Goal: Transaction & Acquisition: Purchase product/service

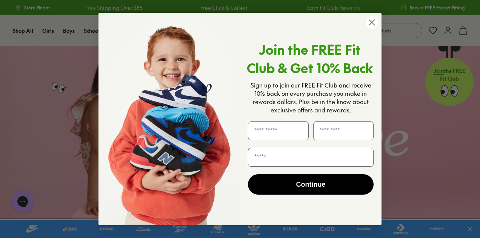
click at [371, 20] on circle "Close dialog" at bounding box center [372, 22] width 12 height 12
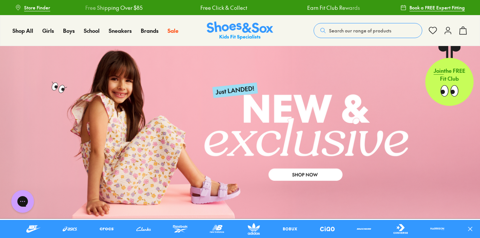
click at [451, 31] on icon at bounding box center [448, 30] width 9 height 9
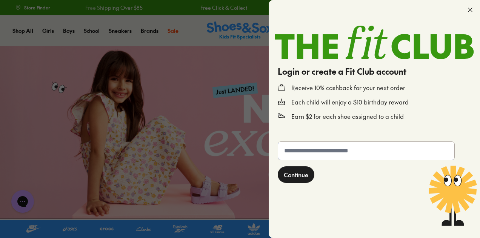
click at [321, 157] on input "text" at bounding box center [366, 151] width 176 height 18
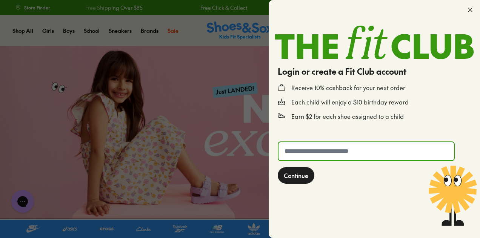
type input "**********"
click at [301, 176] on span "Continue" at bounding box center [296, 175] width 25 height 9
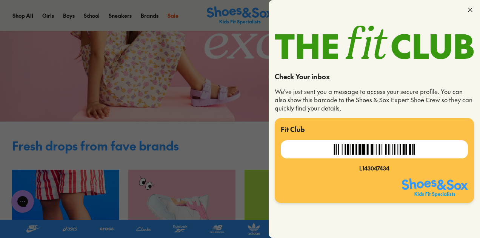
scroll to position [189, 0]
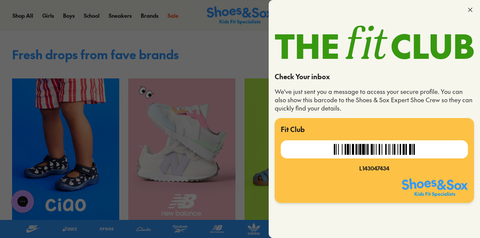
click at [468, 10] on icon at bounding box center [471, 10] width 8 height 8
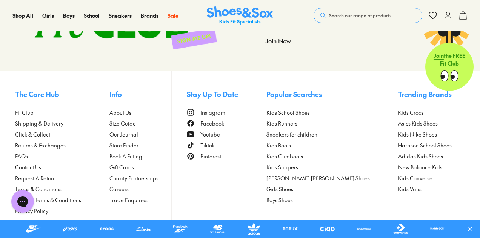
scroll to position [1942, 0]
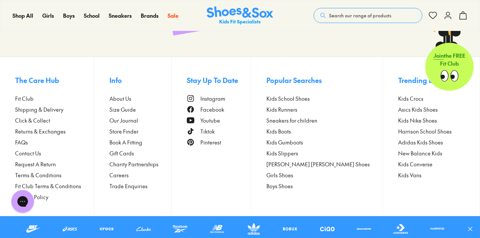
click at [45, 133] on span "Returns & Exchanges" at bounding box center [40, 132] width 51 height 8
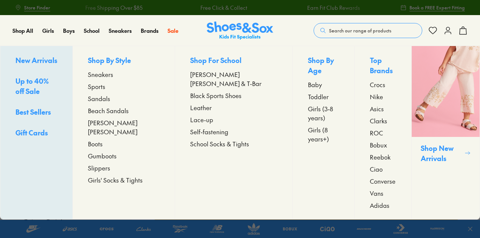
click at [370, 121] on span "Clarks" at bounding box center [378, 120] width 17 height 9
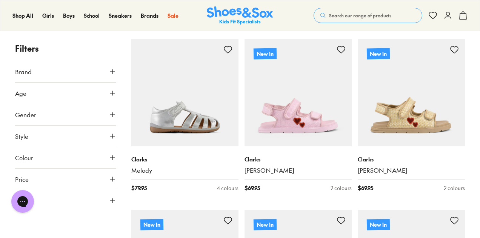
click at [54, 97] on button "Age" at bounding box center [65, 93] width 101 height 21
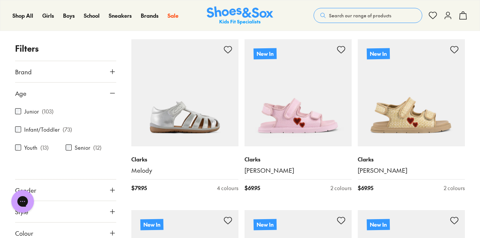
click at [19, 114] on div "Junior ( 103 )" at bounding box center [40, 111] width 51 height 9
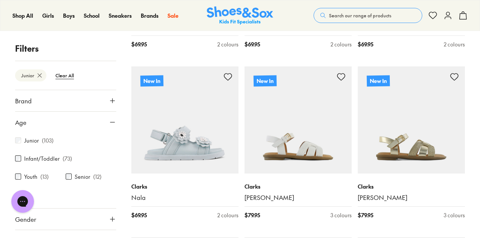
scroll to position [264, 0]
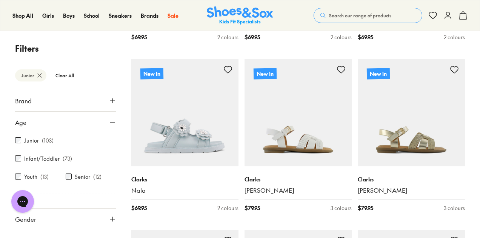
click at [111, 121] on icon at bounding box center [113, 123] width 8 height 8
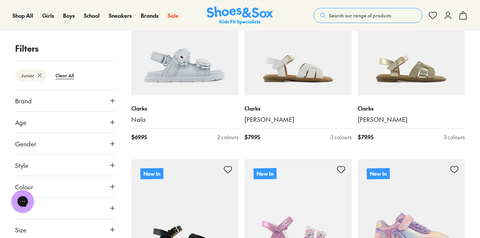
scroll to position [302, 0]
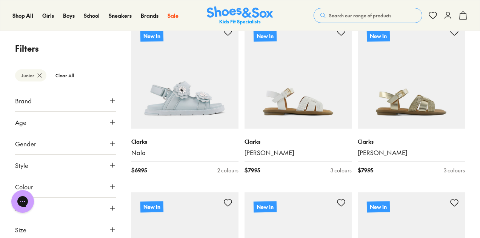
click at [50, 163] on button "Style" at bounding box center [65, 165] width 101 height 21
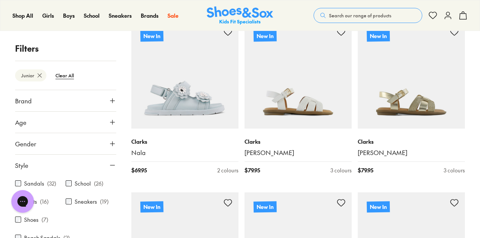
scroll to position [378, 0]
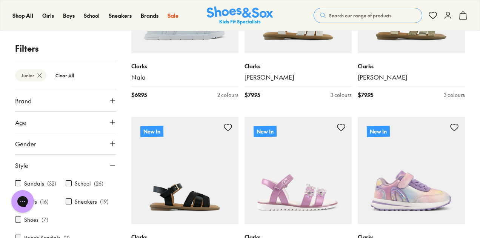
click at [71, 202] on div "Sneakers ( 19 )" at bounding box center [91, 201] width 51 height 9
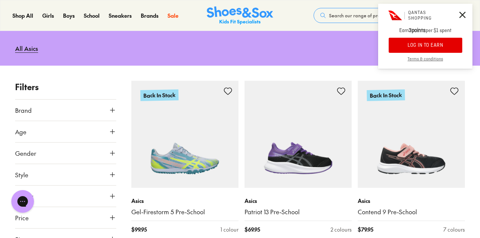
scroll to position [113, 0]
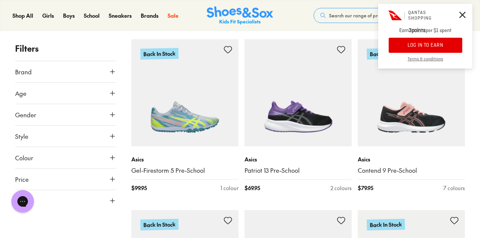
click at [65, 89] on button "Age" at bounding box center [65, 93] width 101 height 21
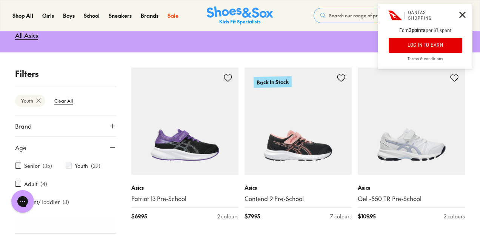
scroll to position [157, 0]
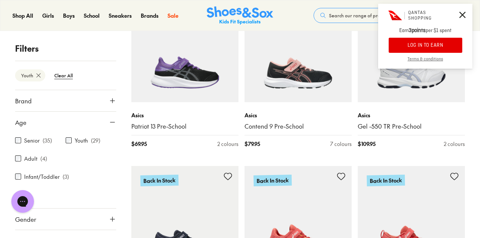
click at [463, 13] on icon at bounding box center [462, 15] width 6 height 6
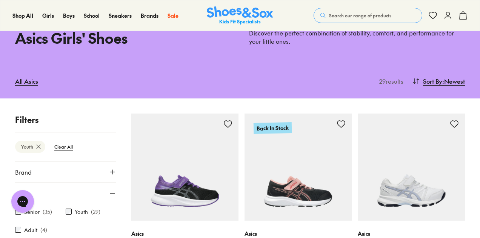
scroll to position [6, 0]
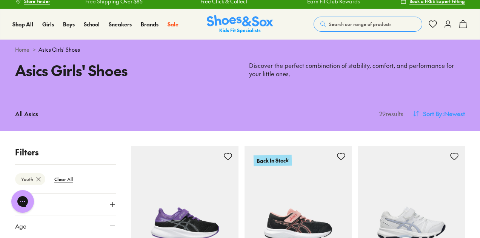
click at [442, 113] on span ": Newest" at bounding box center [453, 113] width 23 height 9
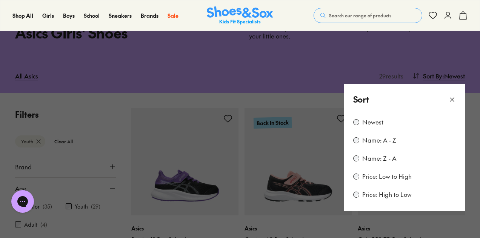
click at [390, 178] on label "Price: Low to High" at bounding box center [386, 177] width 49 height 8
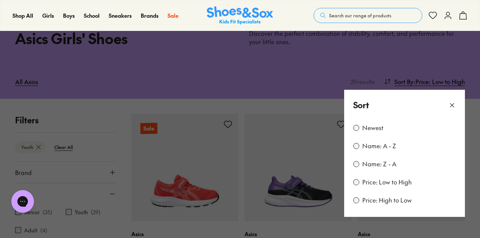
click at [450, 106] on use at bounding box center [452, 105] width 4 height 4
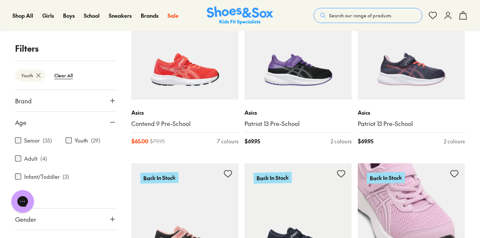
scroll to position [76, 0]
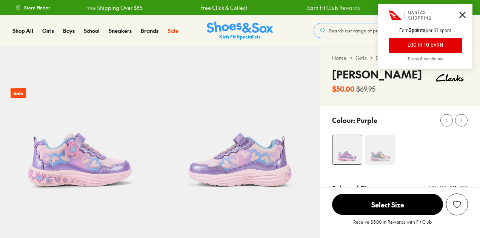
select select "*"
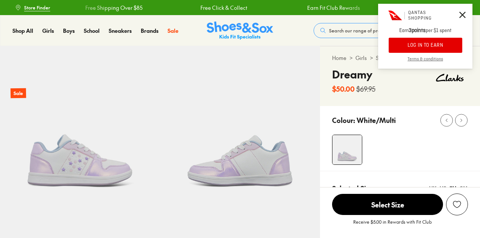
select select "*"
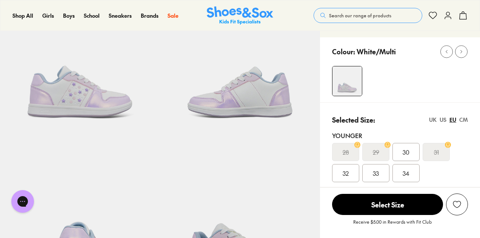
scroll to position [76, 0]
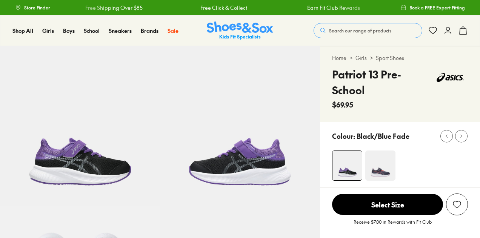
select select "*"
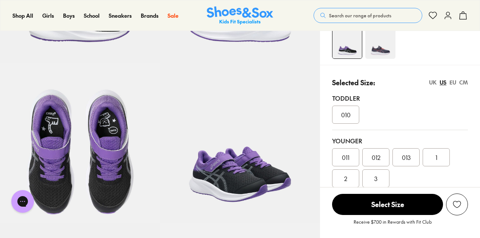
scroll to position [151, 0]
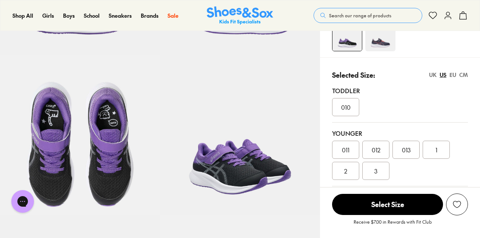
click at [450, 77] on div "EU" at bounding box center [453, 75] width 7 height 8
click at [432, 76] on div "UK" at bounding box center [433, 75] width 8 height 8
click at [442, 76] on div "US" at bounding box center [443, 75] width 7 height 8
click at [381, 40] on img at bounding box center [380, 36] width 30 height 30
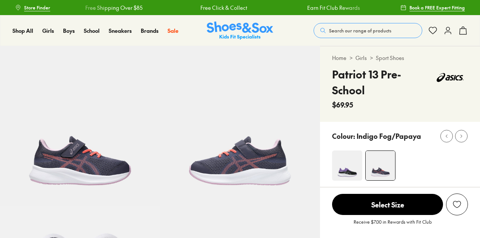
select select "*"
click at [346, 162] on img at bounding box center [347, 166] width 30 height 30
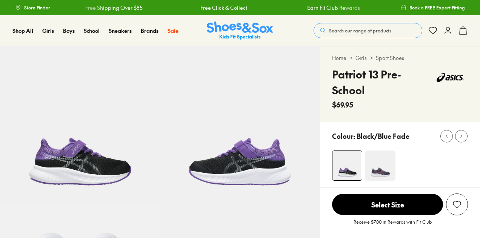
select select "*"
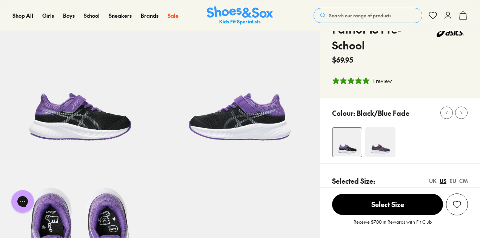
scroll to position [76, 0]
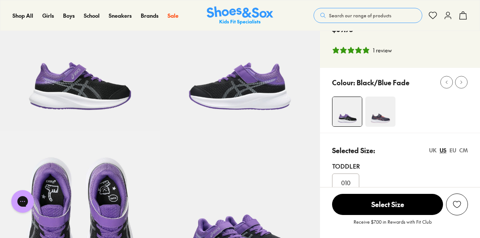
click at [369, 106] on img at bounding box center [380, 112] width 30 height 30
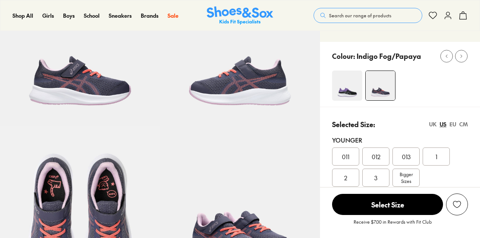
scroll to position [113, 0]
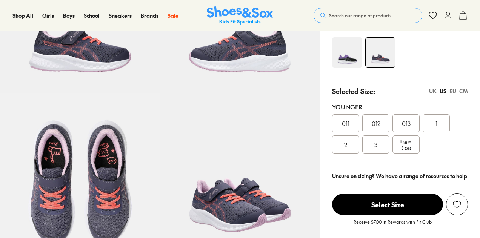
select select "*"
click at [349, 61] on img at bounding box center [347, 52] width 30 height 30
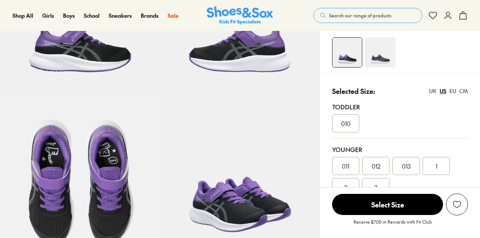
select select "*"
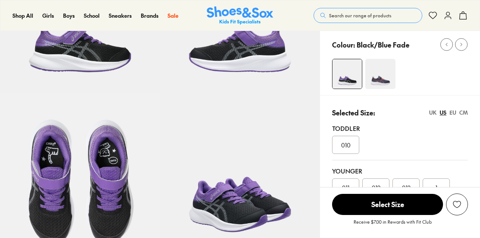
click at [378, 68] on img at bounding box center [380, 74] width 30 height 30
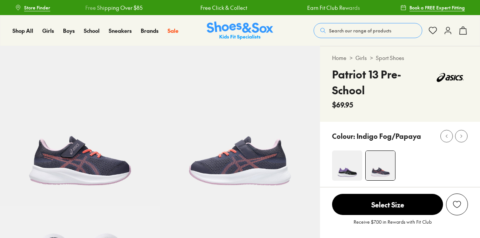
scroll to position [151, 0]
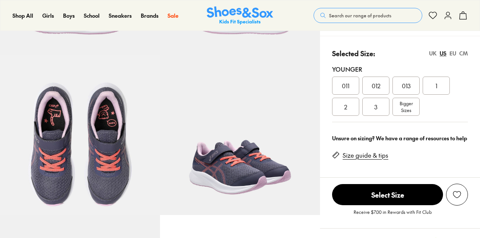
select select "*"
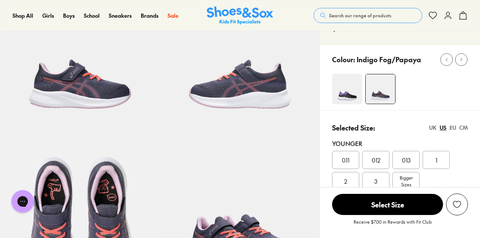
scroll to position [76, 0]
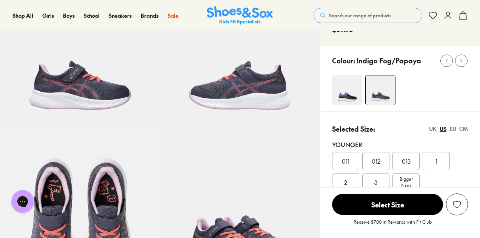
click at [357, 86] on img at bounding box center [347, 90] width 30 height 30
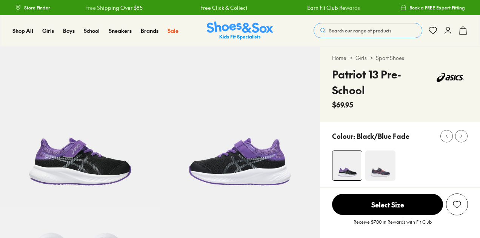
select select "*"
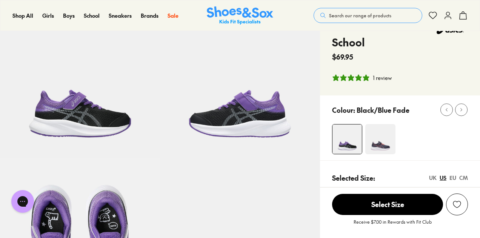
scroll to position [76, 0]
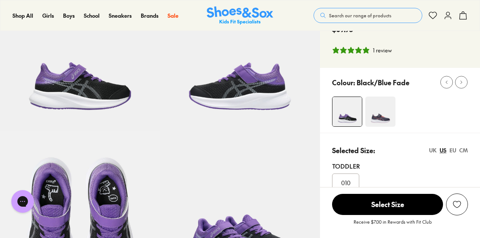
click at [378, 110] on img at bounding box center [380, 112] width 30 height 30
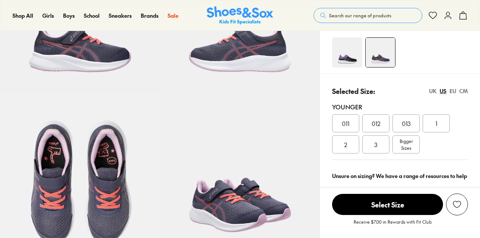
select select "*"
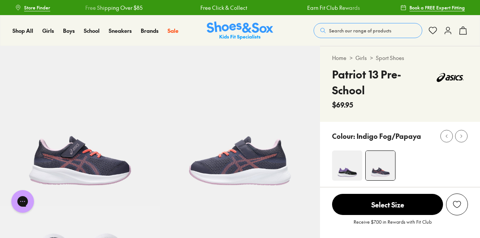
scroll to position [113, 0]
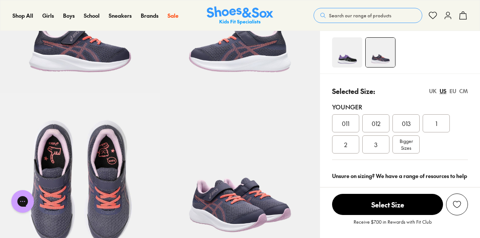
click at [433, 92] on div "UK" at bounding box center [433, 91] width 8 height 8
click at [450, 89] on div "EU" at bounding box center [453, 91] width 7 height 8
click at [433, 92] on div "UK" at bounding box center [433, 91] width 8 height 8
click at [349, 119] on span "010" at bounding box center [345, 123] width 9 height 9
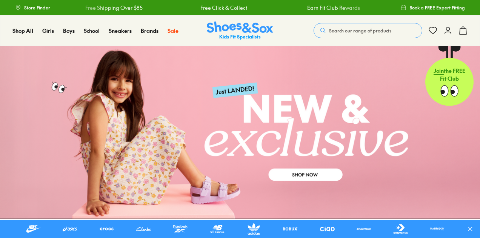
scroll to position [1942, 0]
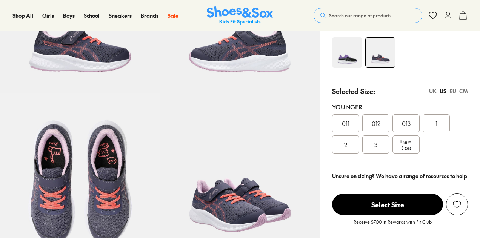
select select "*"
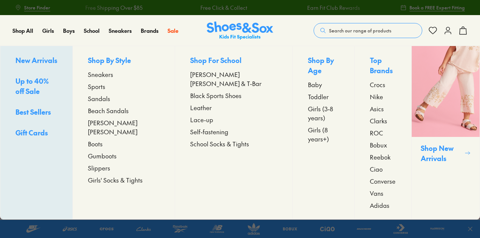
drag, startPoint x: 112, startPoint y: 73, endPoint x: 143, endPoint y: 99, distance: 40.7
click at [111, 73] on span "Sneakers" at bounding box center [100, 74] width 25 height 9
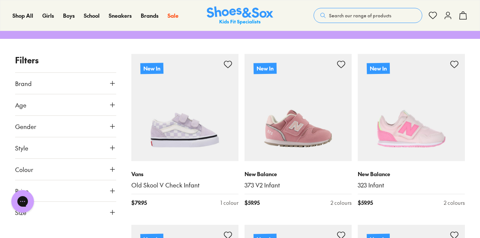
click at [92, 86] on button "Brand" at bounding box center [65, 83] width 101 height 21
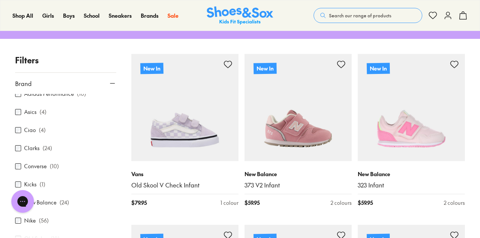
scroll to position [38, 0]
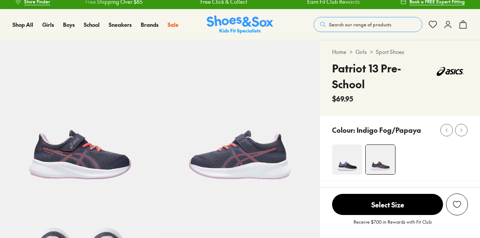
scroll to position [113, 0]
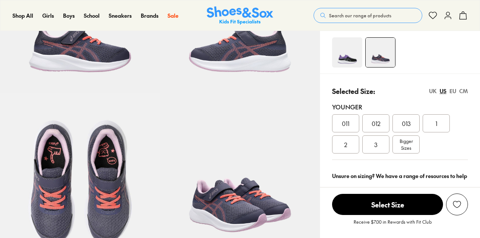
select select "*"
click at [342, 125] on span "011" at bounding box center [346, 123] width 8 height 9
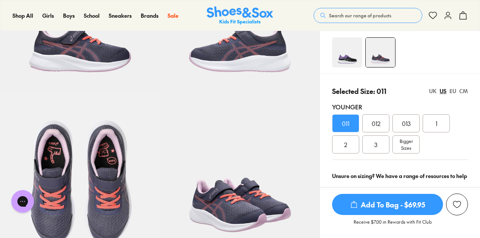
click at [450, 92] on div "EU" at bounding box center [453, 91] width 7 height 8
click at [433, 91] on div "UK" at bounding box center [433, 91] width 8 height 8
click at [400, 205] on span "Add To Bag - $69.95" at bounding box center [387, 204] width 111 height 21
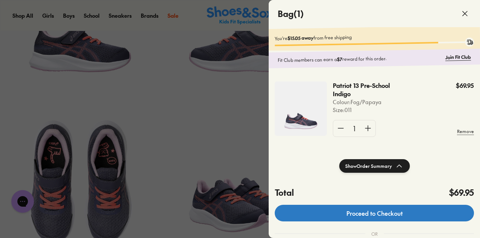
click at [411, 217] on link "Proceed to Checkout" at bounding box center [374, 213] width 199 height 17
